Goal: Check status: Check status

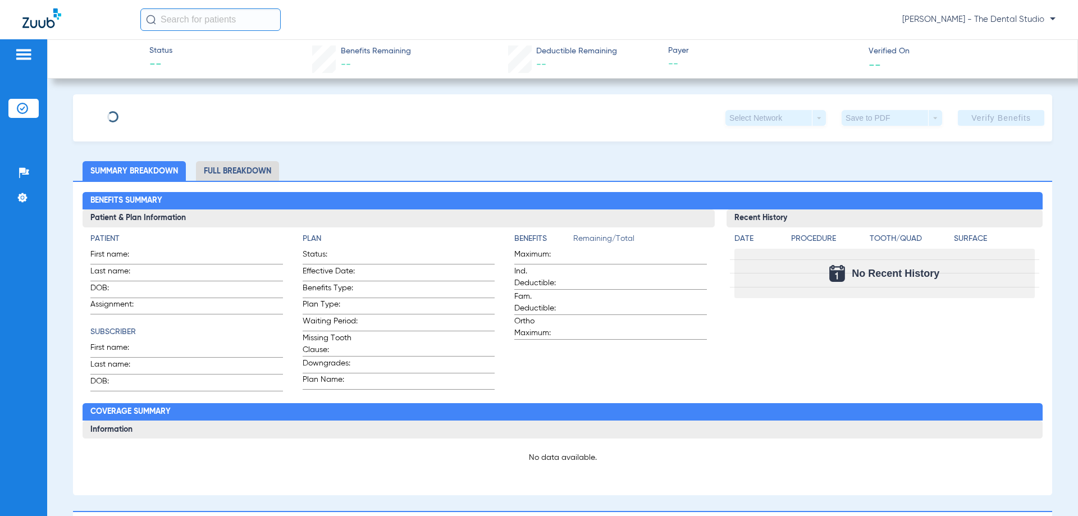
type input "Kalandra"
type input "[PERSON_NAME]"
type input "[DATE]"
type input "U57478877"
type input "3334975"
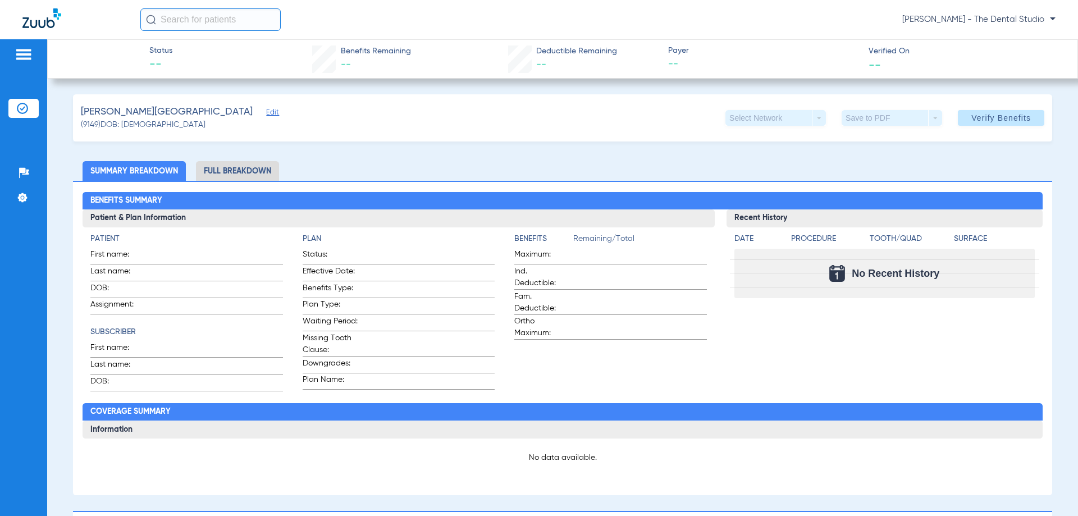
click at [266, 116] on span "Edit" at bounding box center [271, 113] width 10 height 11
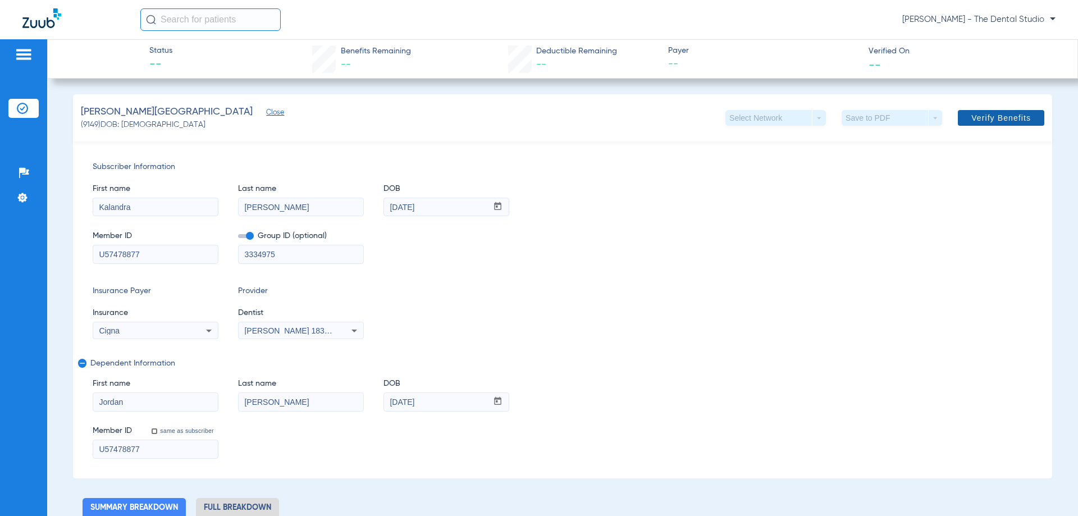
click at [965, 123] on span at bounding box center [1001, 117] width 86 height 27
drag, startPoint x: 860, startPoint y: 153, endPoint x: 906, endPoint y: 146, distance: 46.6
click at [861, 153] on div "Subscriber Information First name [PERSON_NAME] Last name [PERSON_NAME] mm / dd…" at bounding box center [562, 309] width 979 height 337
click at [900, 140] on div "[PERSON_NAME] (9149) DOB: [DEMOGRAPHIC_DATA] Select Network arrow_drop_down Sav…" at bounding box center [562, 117] width 979 height 47
click at [971, 125] on app-verify-button "Verify Benefits" at bounding box center [997, 118] width 94 height 16
